Goal: Transaction & Acquisition: Download file/media

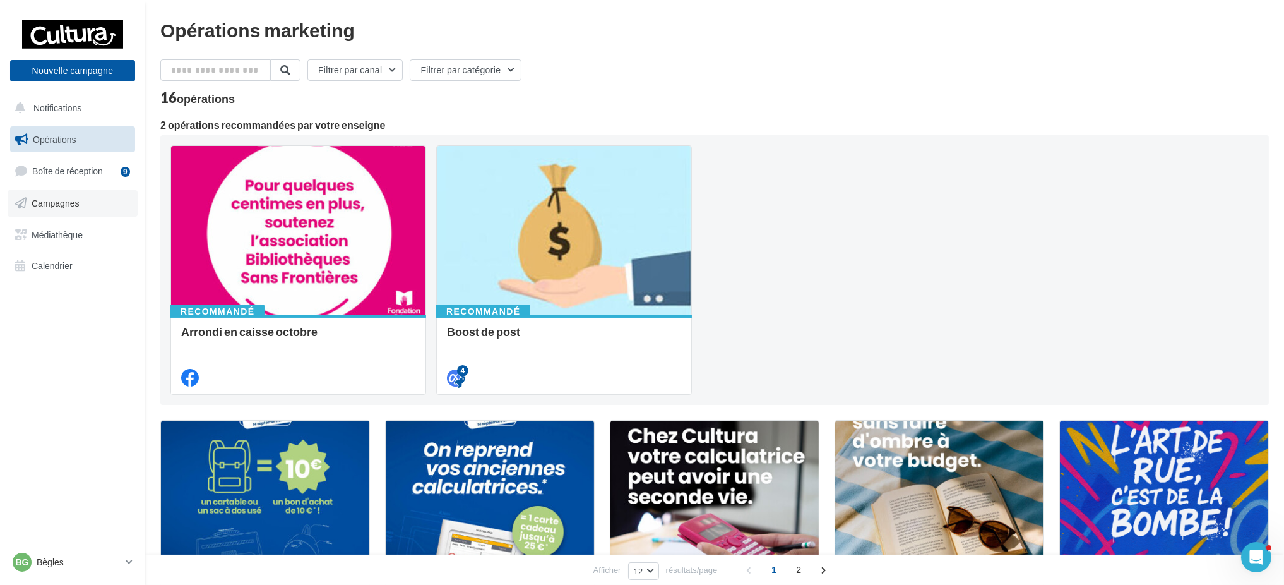
click at [45, 213] on link "Campagnes" at bounding box center [73, 203] width 130 height 27
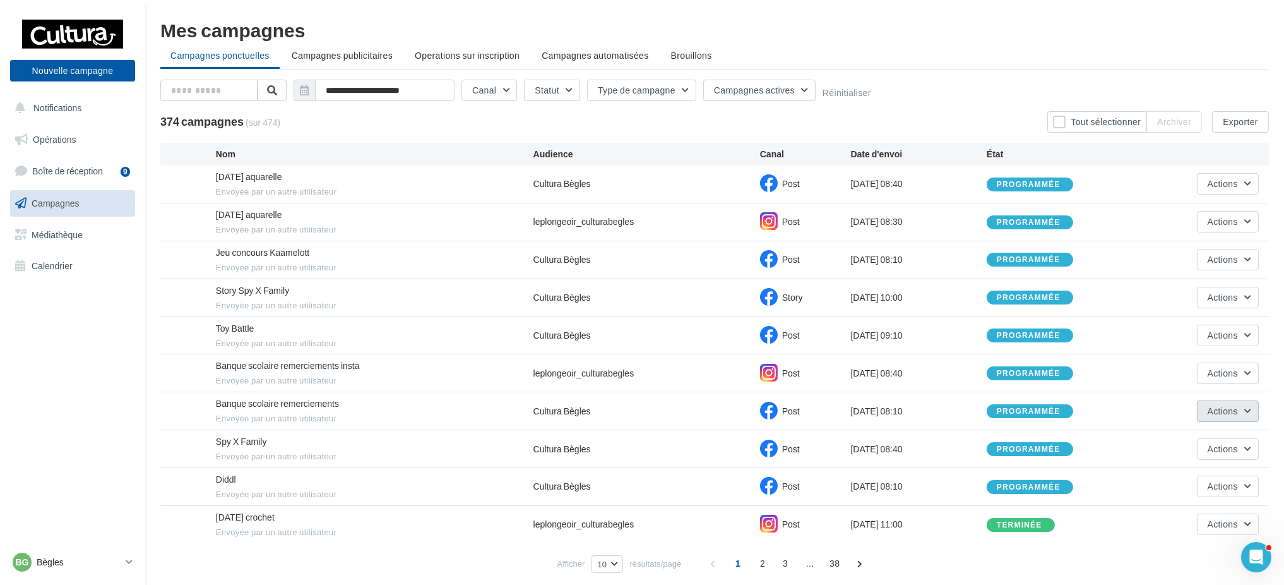
click at [1199, 405] on button "Actions" at bounding box center [1228, 410] width 62 height 21
click at [1194, 440] on button "Voir les résultats" at bounding box center [1196, 440] width 126 height 33
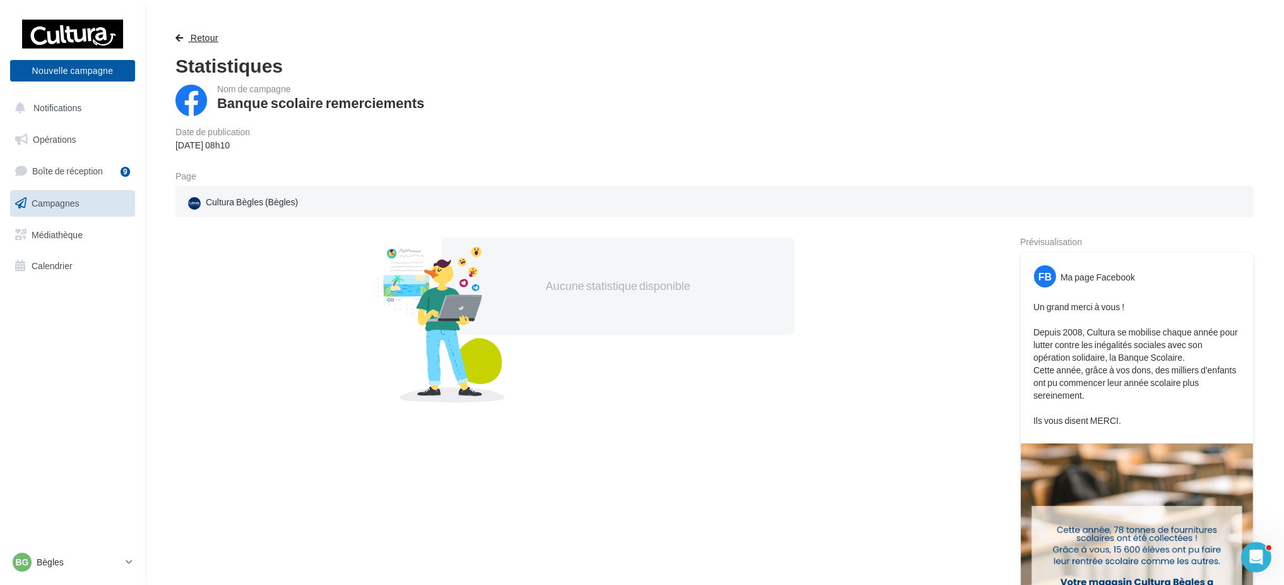
click at [188, 33] on button "Retour" at bounding box center [200, 37] width 48 height 15
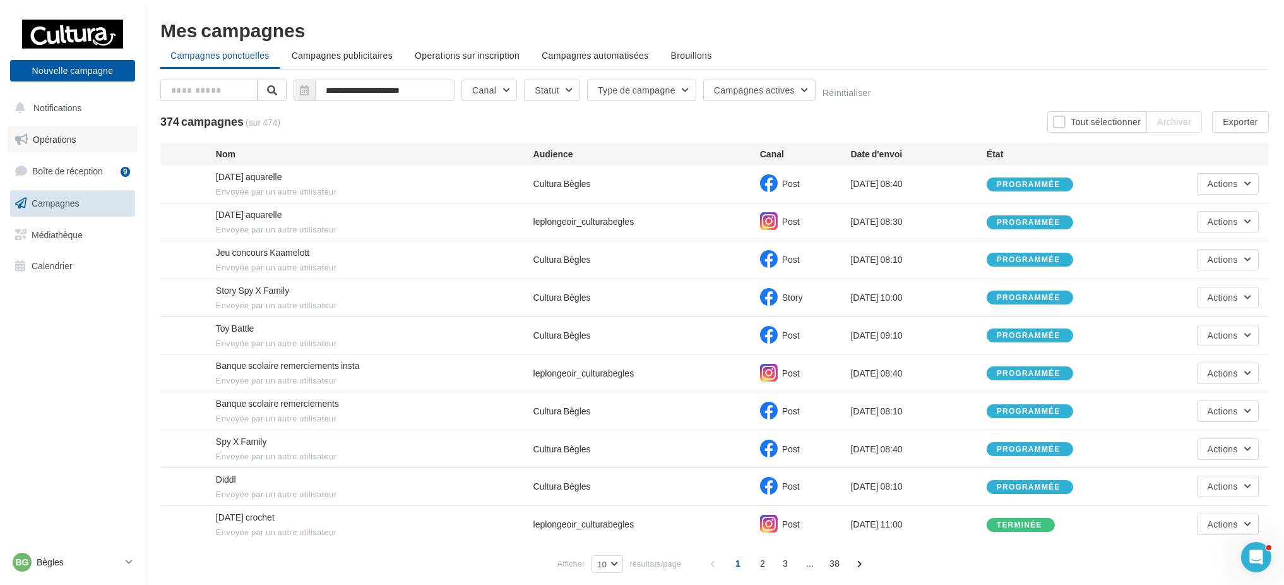
click at [68, 135] on span "Opérations" at bounding box center [54, 139] width 43 height 11
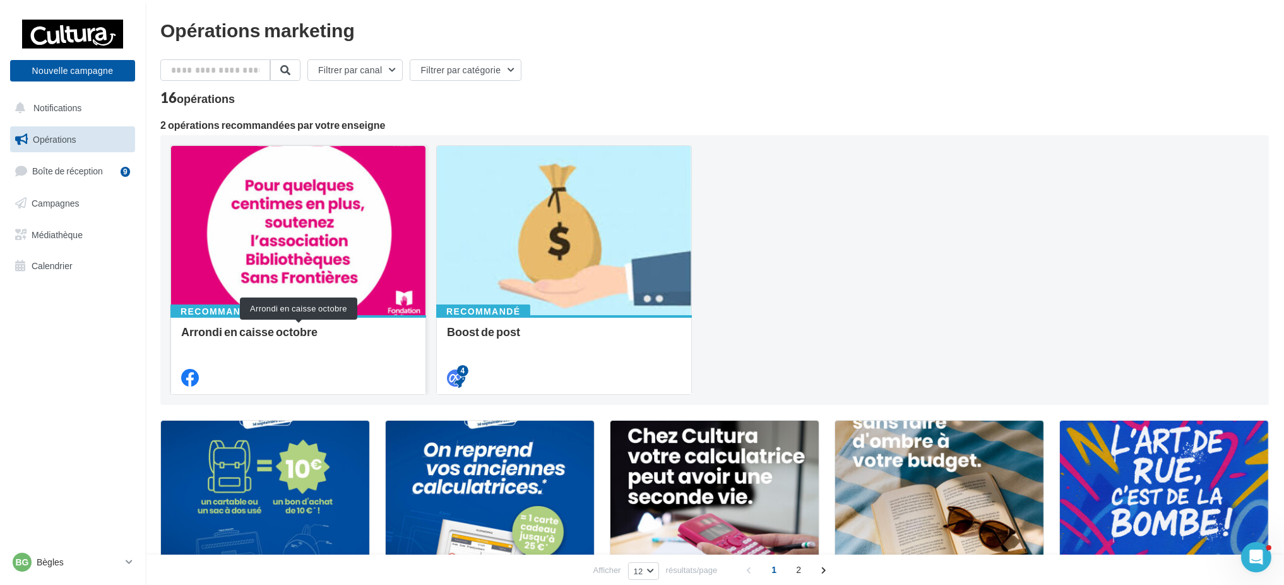
click at [268, 325] on div "Arrondi en caisse octobre" at bounding box center [298, 337] width 234 height 25
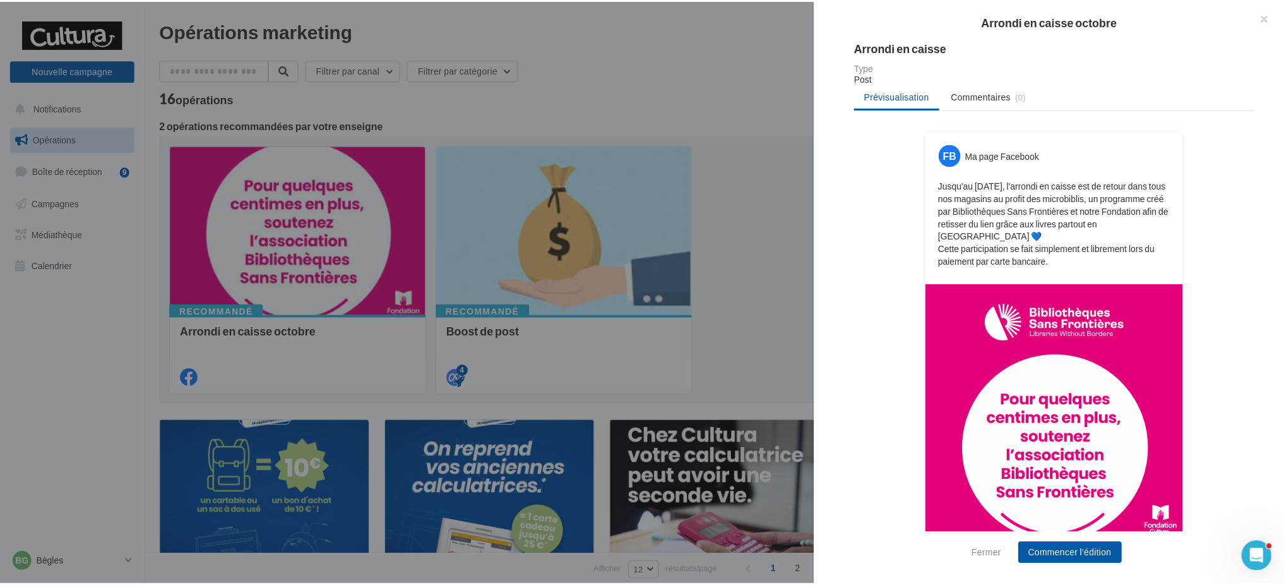
scroll to position [168, 0]
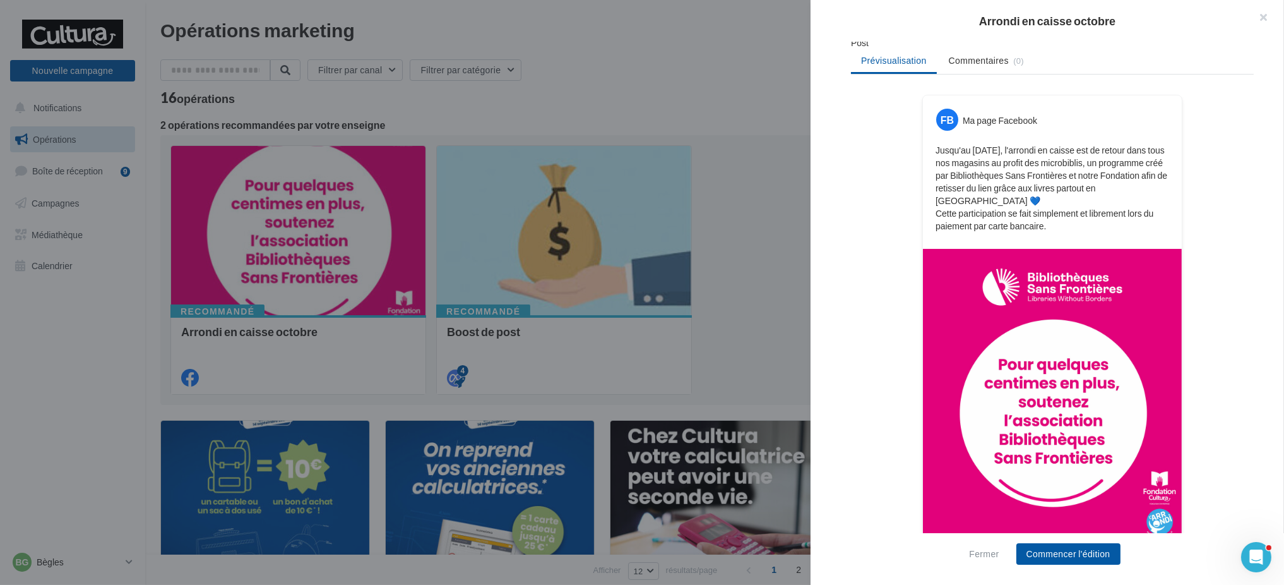
click at [726, 327] on div at bounding box center [642, 292] width 1284 height 585
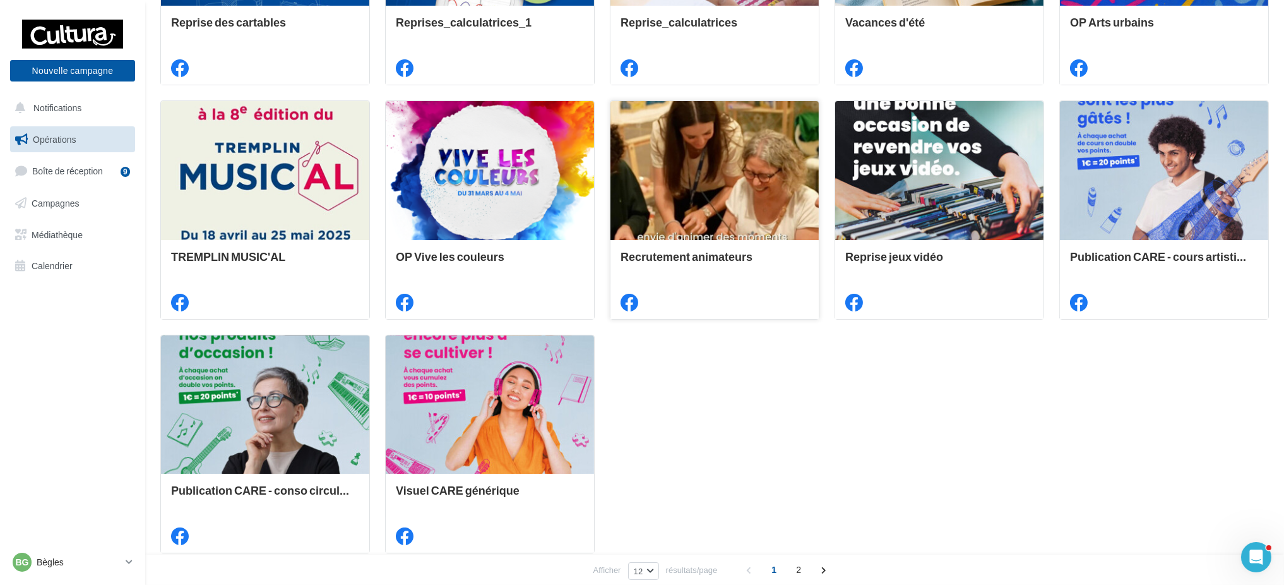
scroll to position [627, 0]
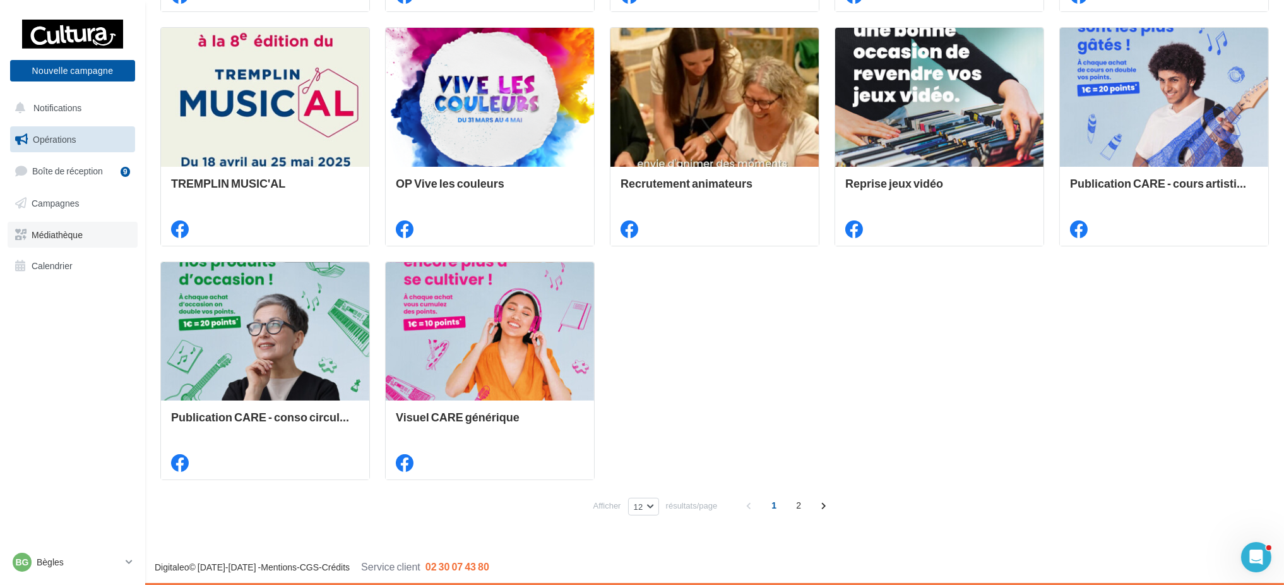
click at [94, 242] on link "Médiathèque" at bounding box center [73, 235] width 130 height 27
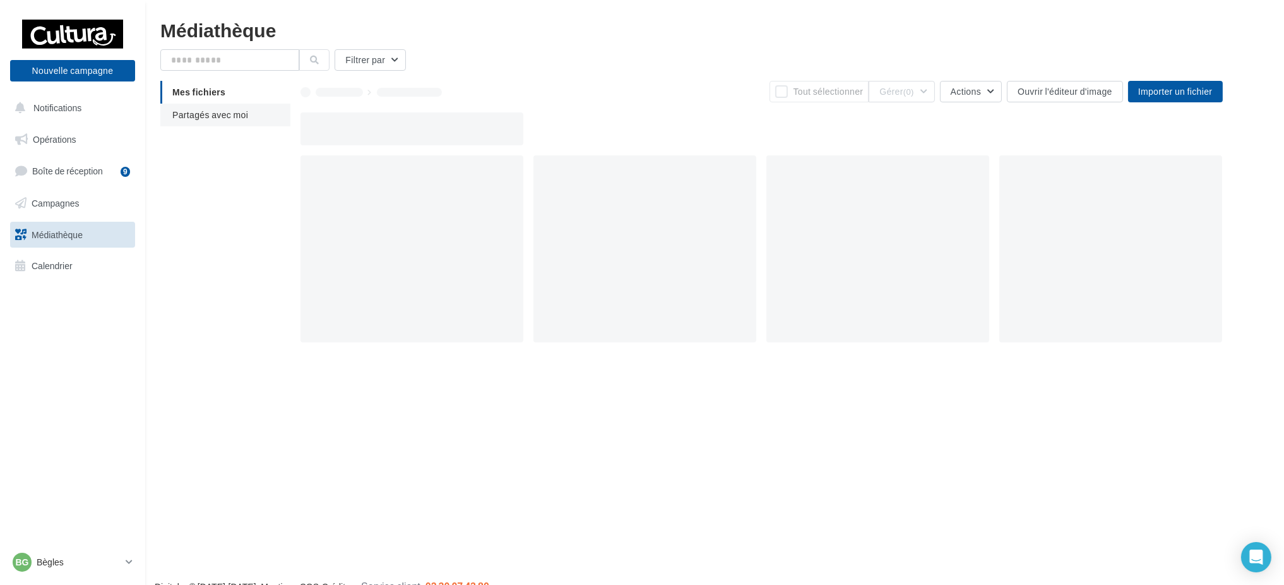
click at [204, 122] on li "Partagés avec moi" at bounding box center [225, 115] width 130 height 23
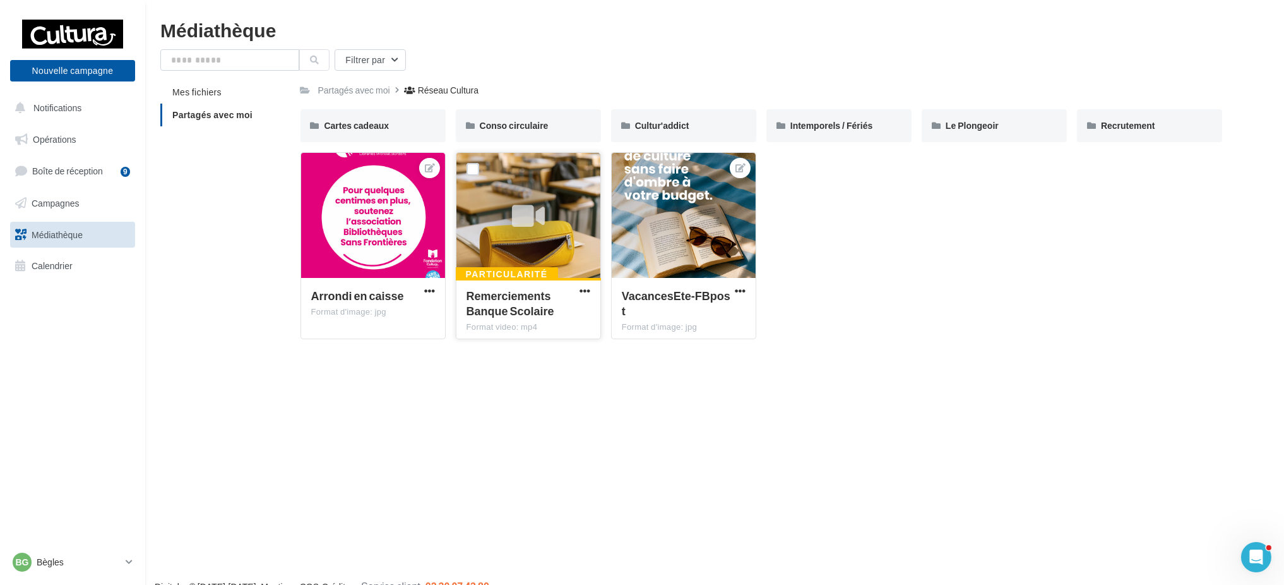
click at [540, 220] on icon at bounding box center [528, 216] width 33 height 29
click at [556, 221] on div at bounding box center [529, 216] width 144 height 126
click at [582, 288] on span "button" at bounding box center [585, 290] width 11 height 11
click at [563, 316] on button "Télécharger" at bounding box center [530, 315] width 126 height 33
click at [580, 287] on span "button" at bounding box center [585, 290] width 11 height 11
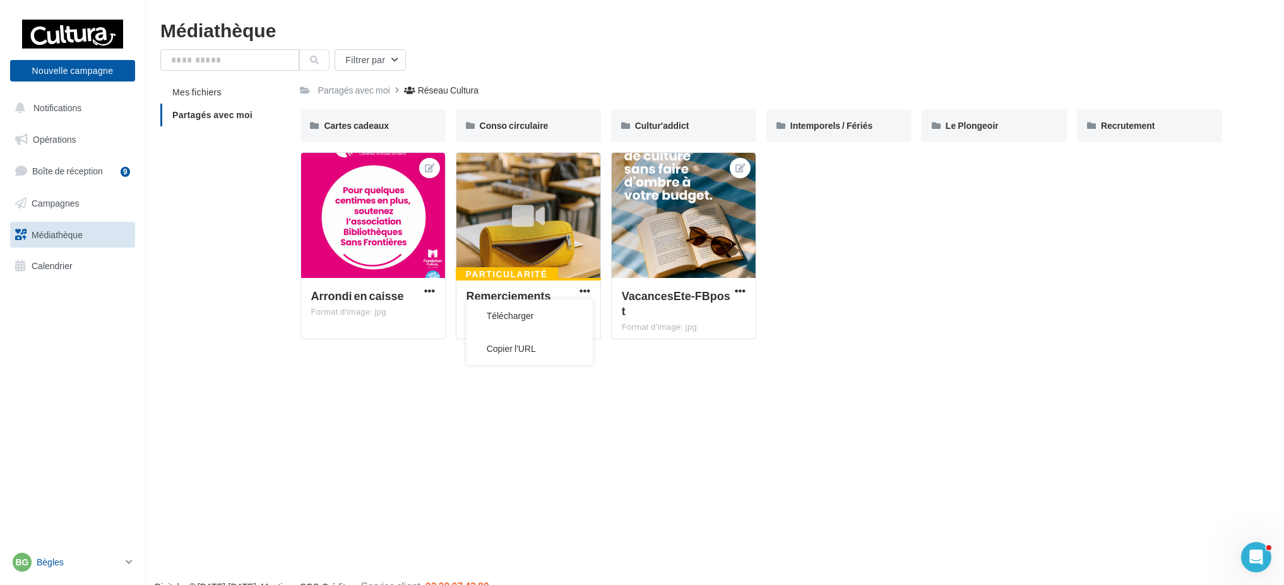
click at [81, 561] on p "Bègles" at bounding box center [79, 562] width 84 height 13
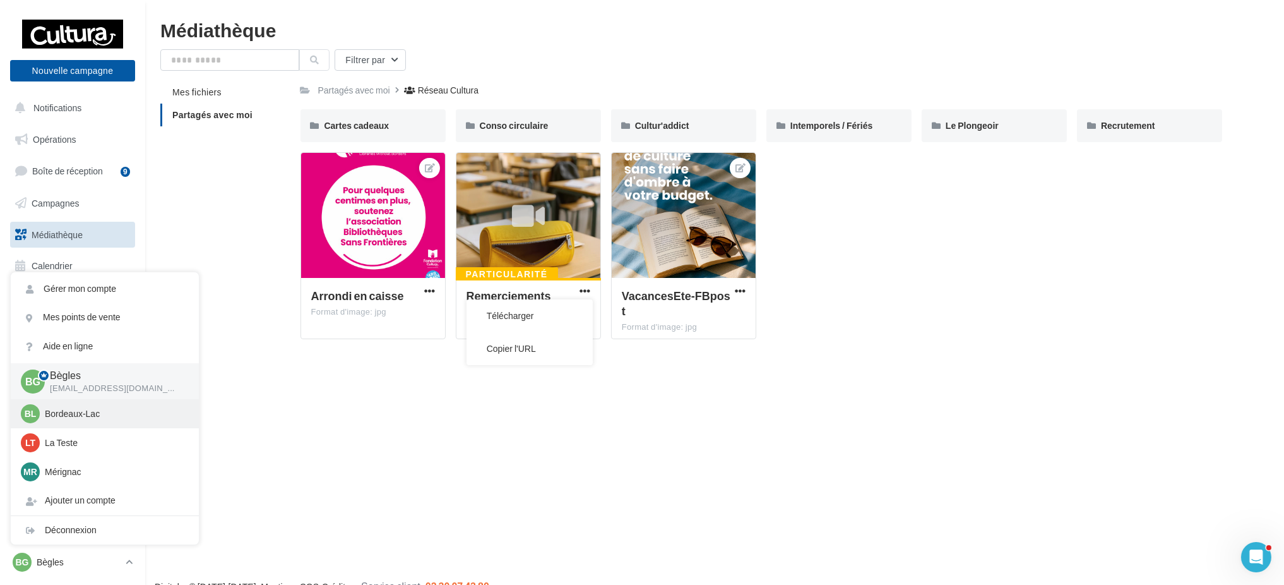
click at [78, 418] on p "Bordeaux-Lac" at bounding box center [114, 413] width 139 height 13
